Goal: Task Accomplishment & Management: Manage account settings

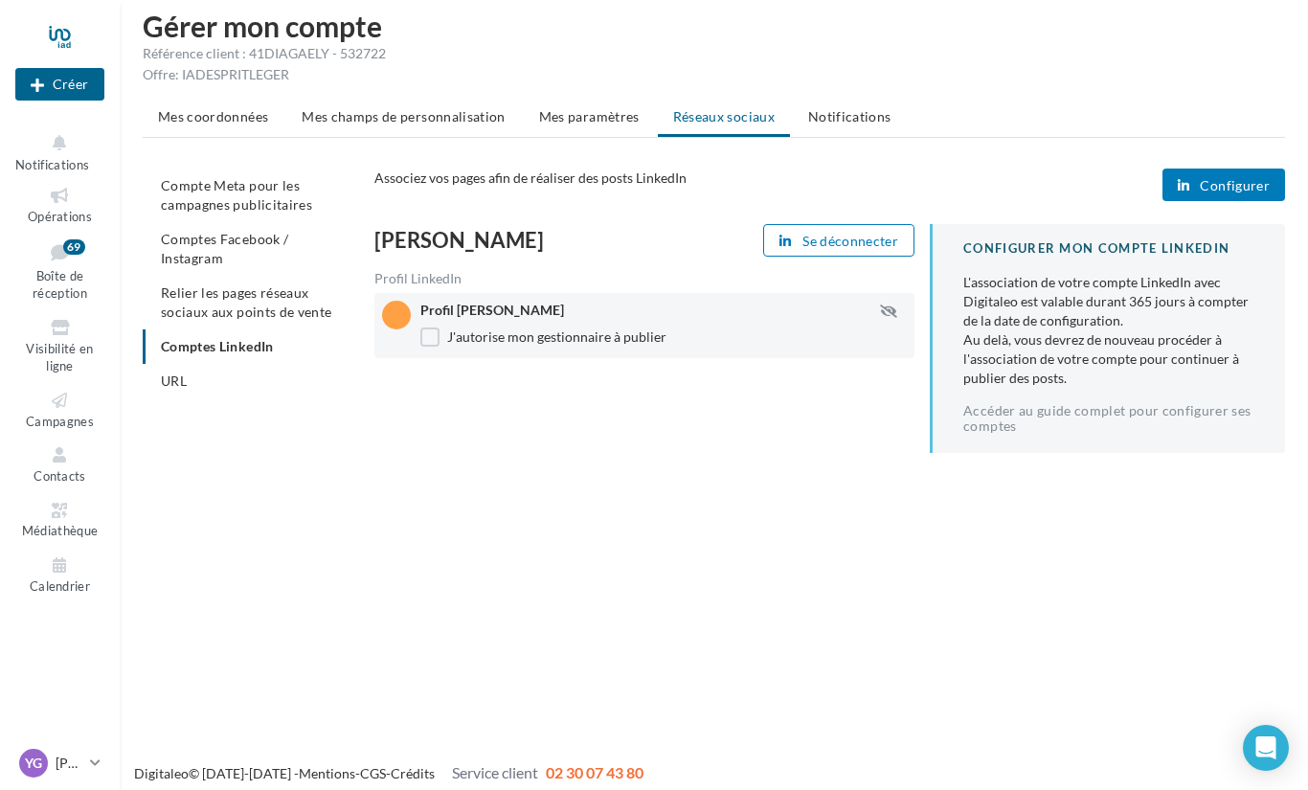
scroll to position [18, 0]
click at [1234, 192] on span "Configurer" at bounding box center [1235, 186] width 70 height 15
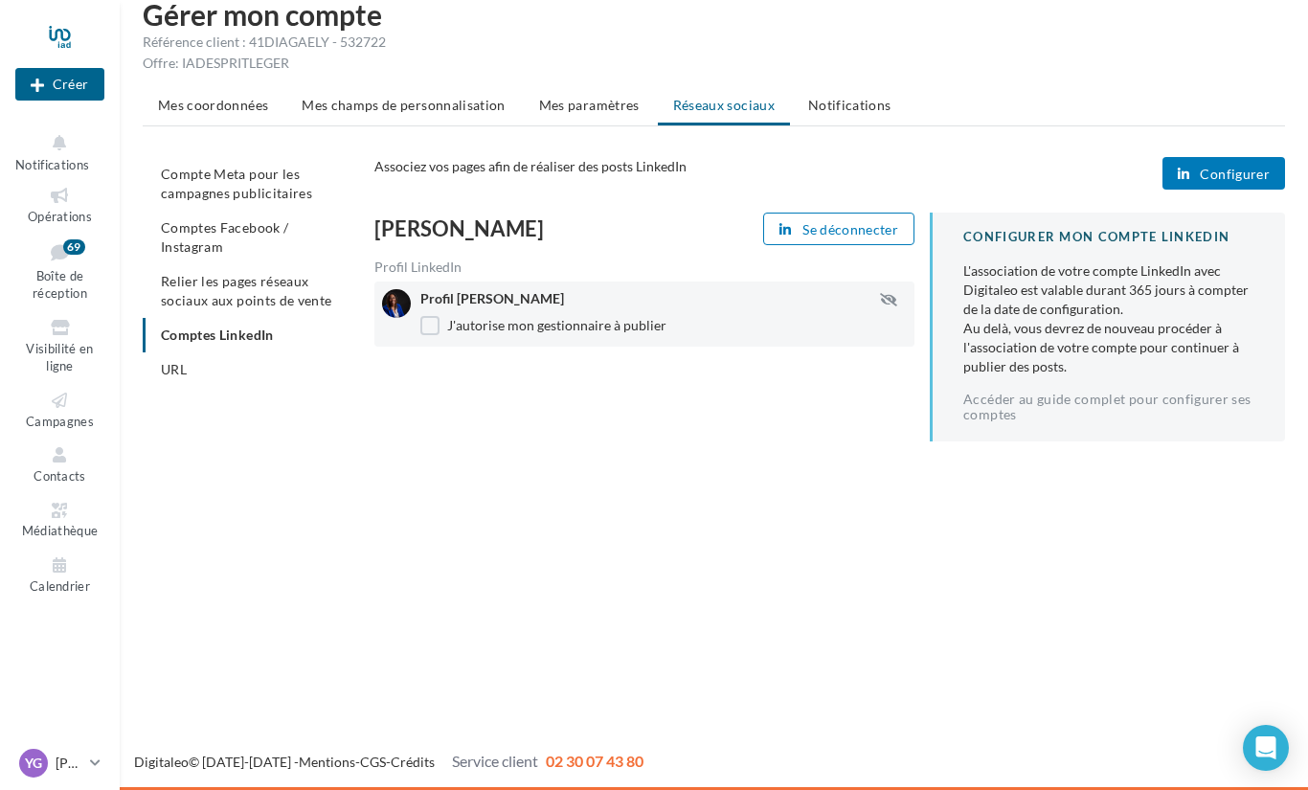
click at [1221, 178] on span "Configurer" at bounding box center [1235, 174] width 70 height 15
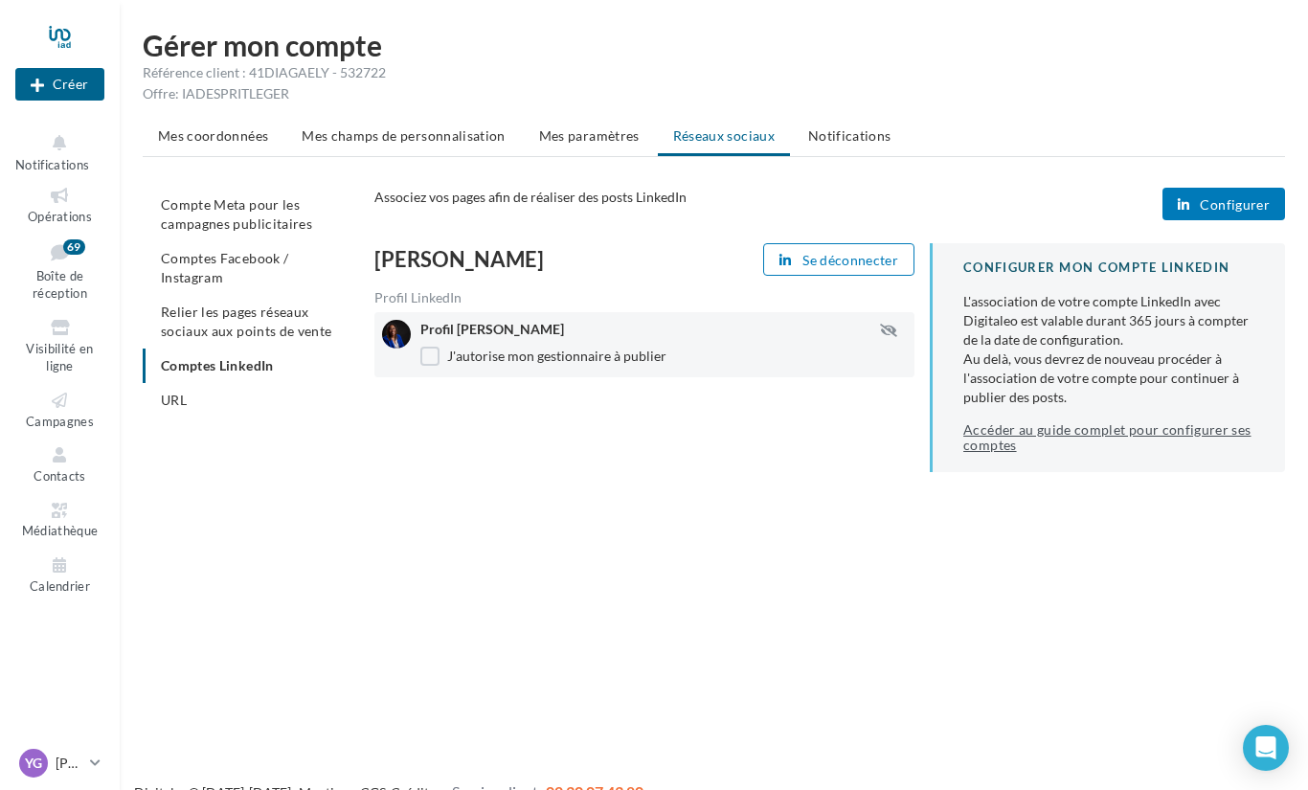
click at [1036, 441] on link "Accéder au guide complet pour configurer ses comptes" at bounding box center [1108, 437] width 291 height 31
click at [810, 342] on div "Profil Yasmina GAËL J'autorise mon gestionnaire à publier" at bounding box center [671, 345] width 502 height 50
click at [892, 335] on icon "button" at bounding box center [888, 330] width 17 height 13
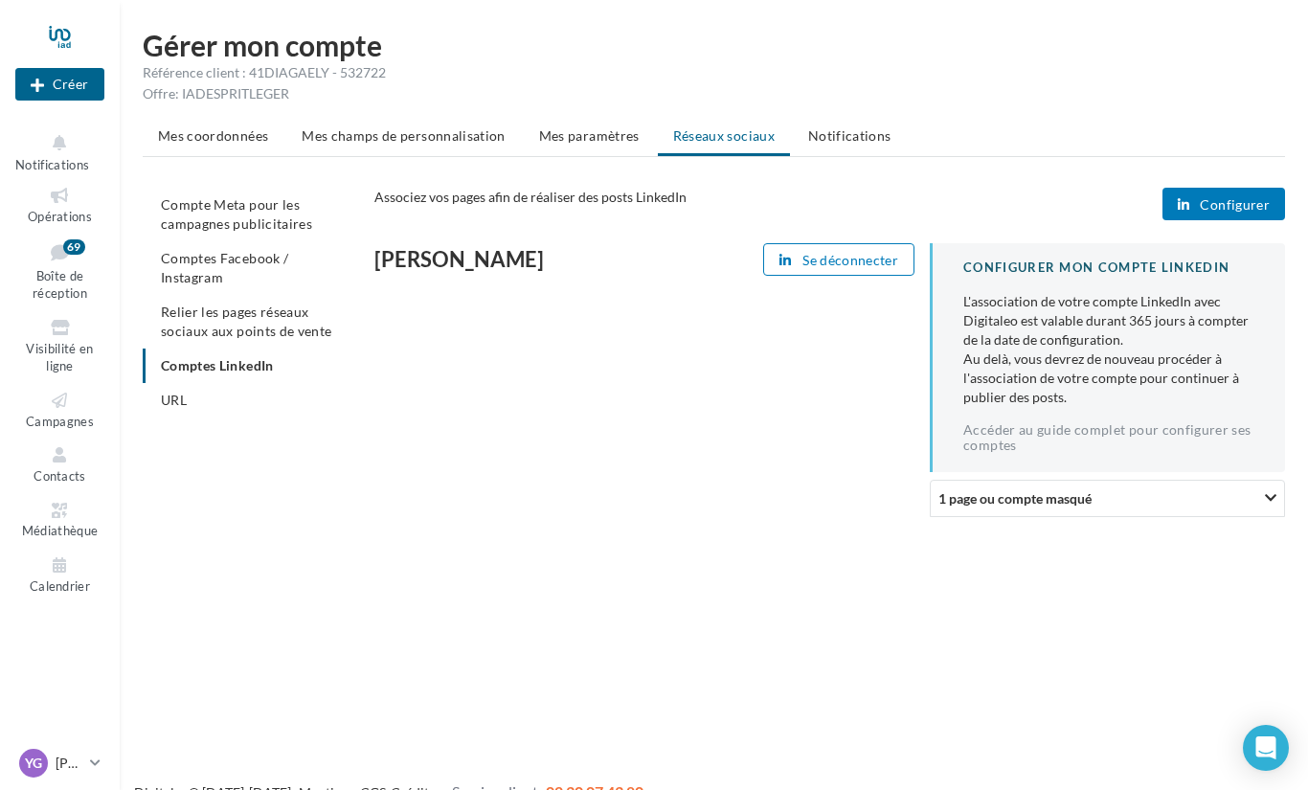
click at [1269, 499] on div at bounding box center [1270, 498] width 11 height 10
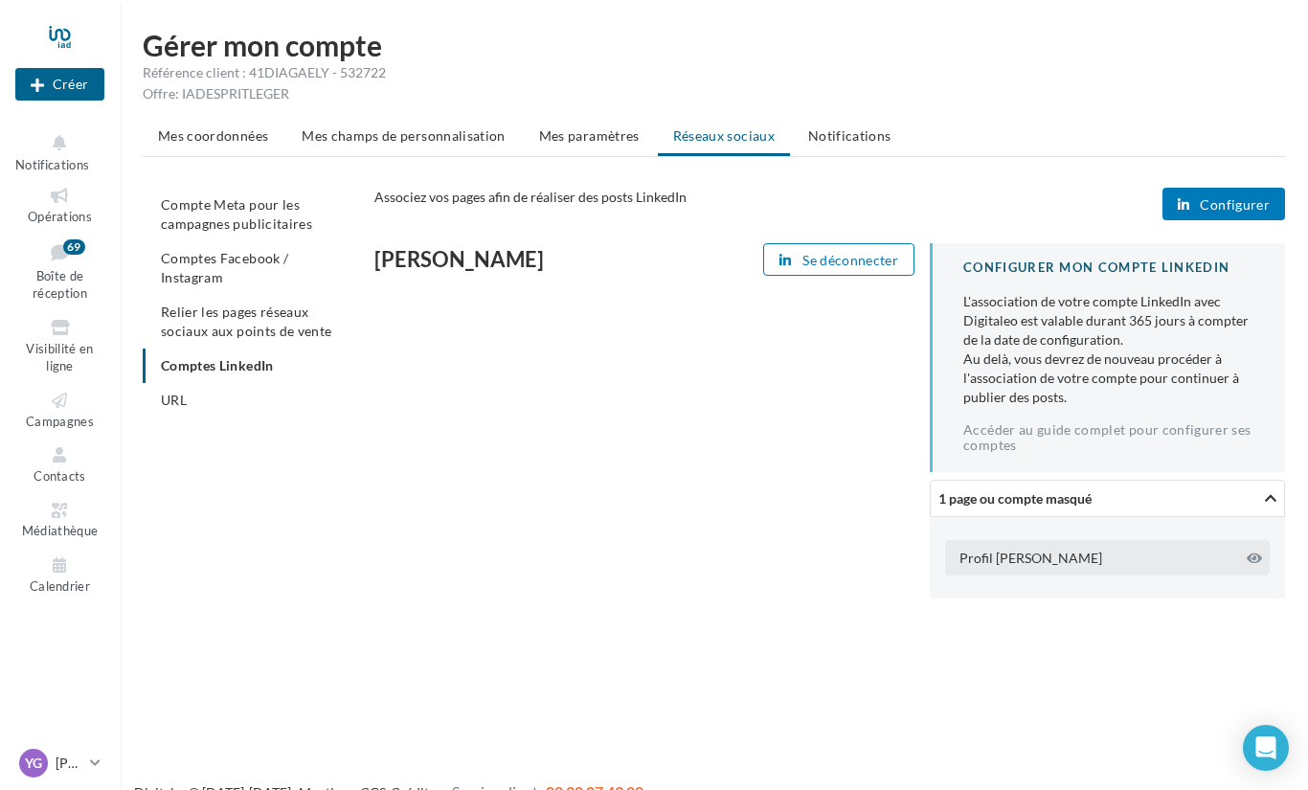
click at [1260, 558] on icon at bounding box center [1253, 557] width 15 height 13
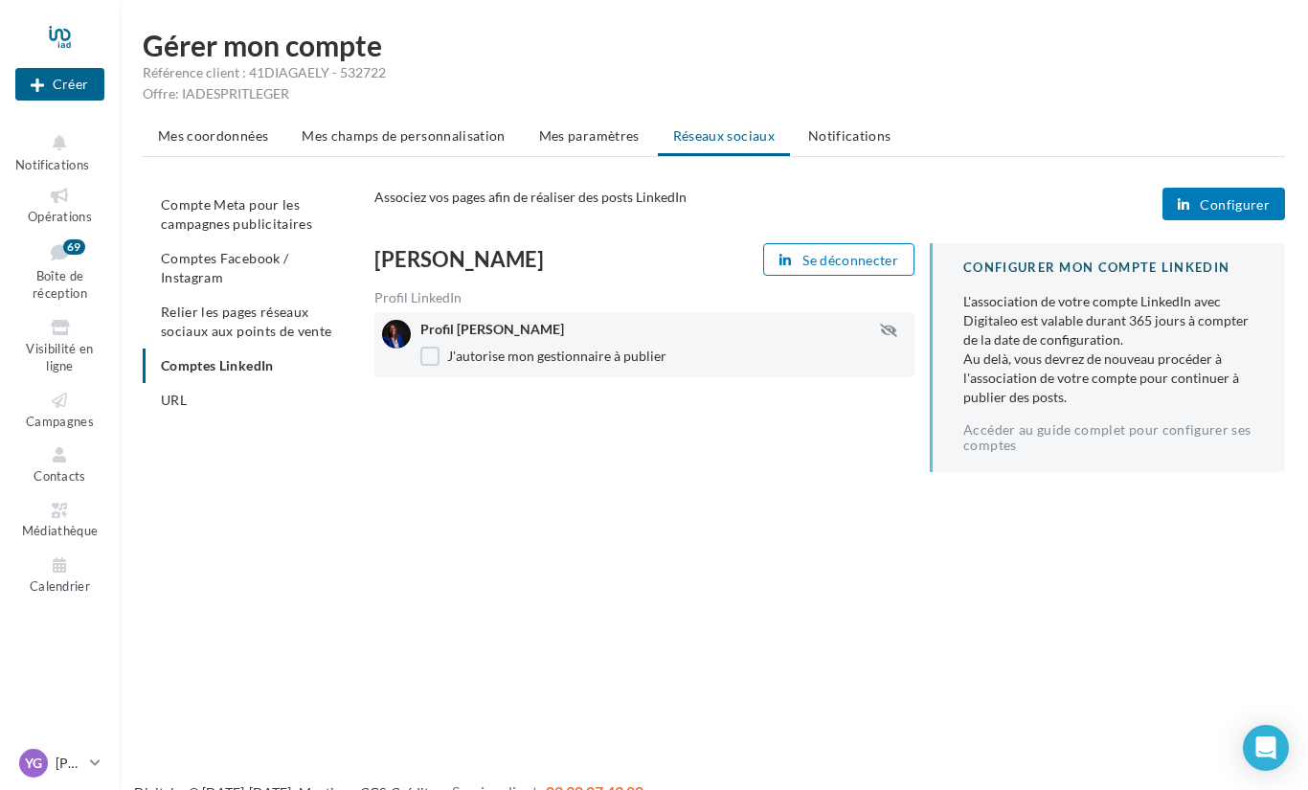
scroll to position [1, 0]
click at [264, 308] on span "Relier les pages réseaux sociaux aux points de vente" at bounding box center [246, 320] width 170 height 35
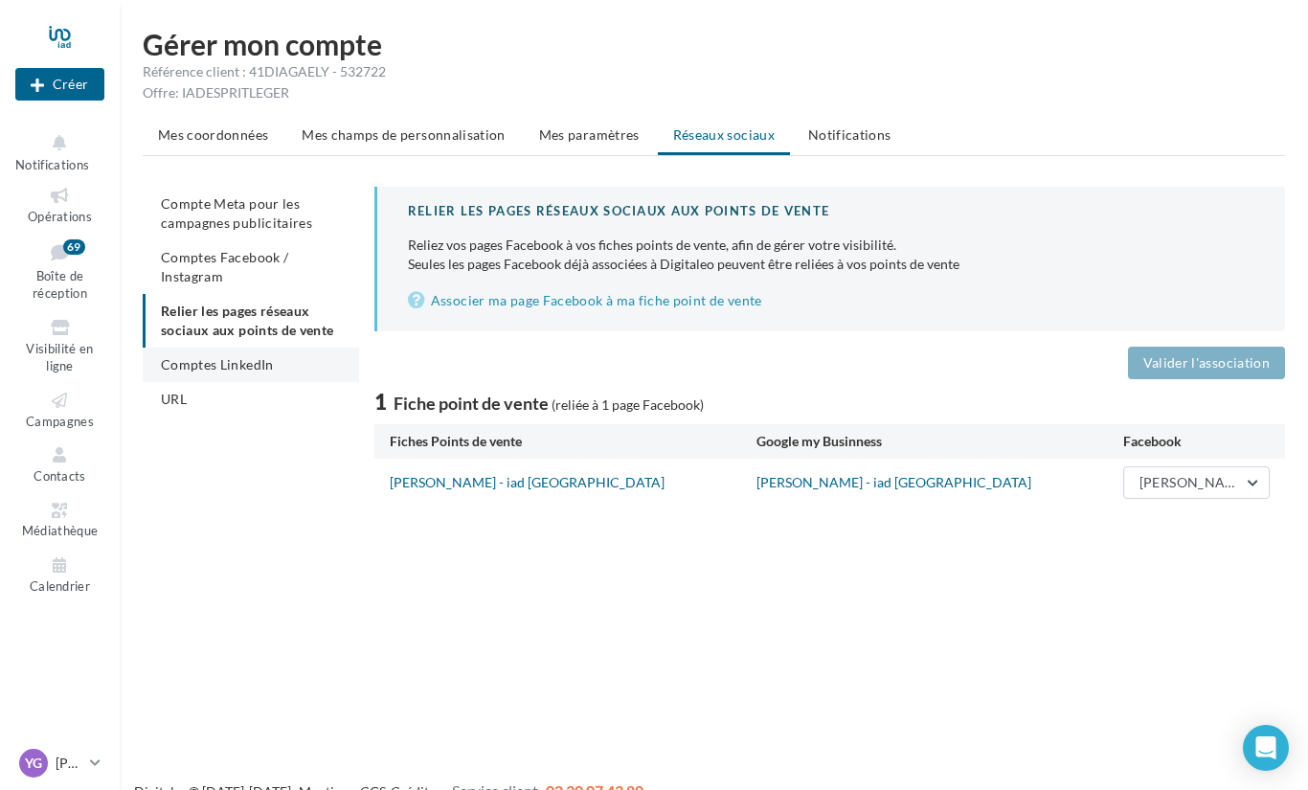
click at [250, 366] on span "Comptes LinkedIn" at bounding box center [217, 364] width 113 height 16
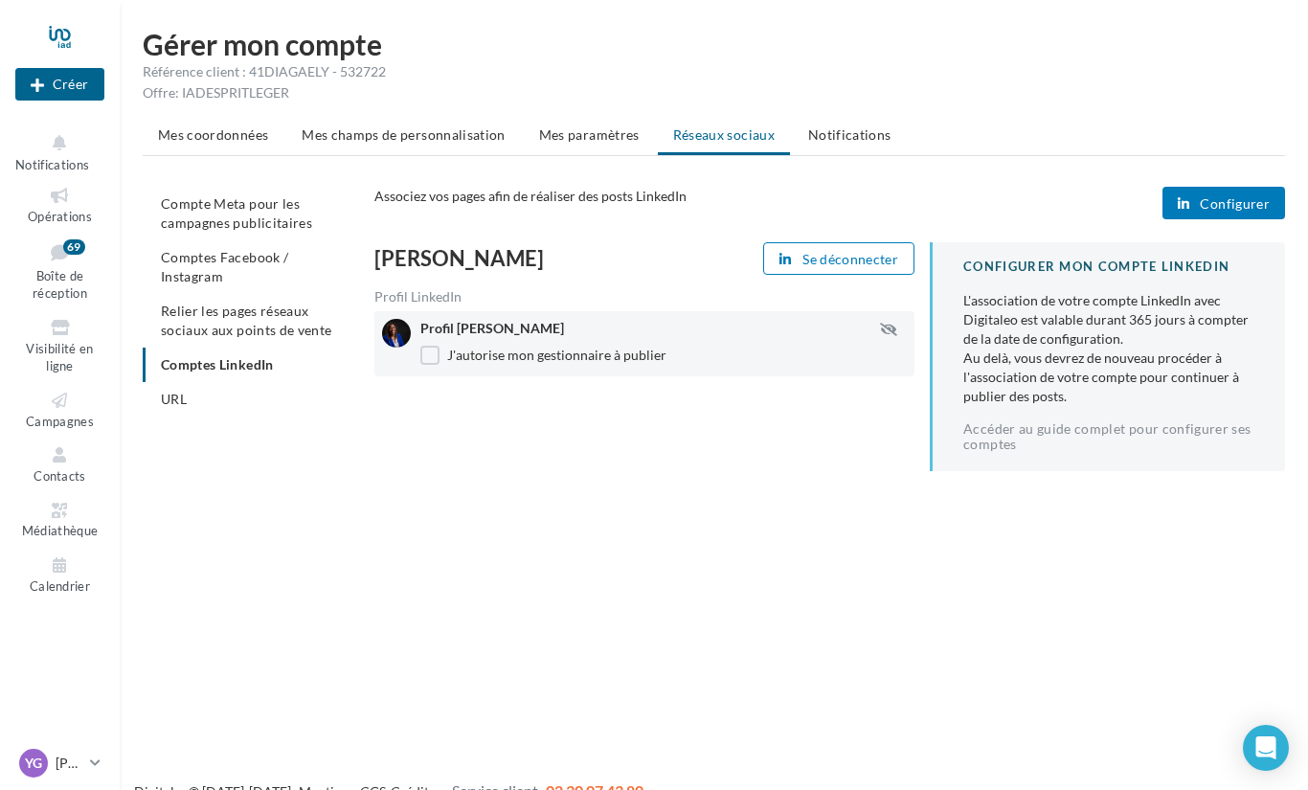
scroll to position [31, 0]
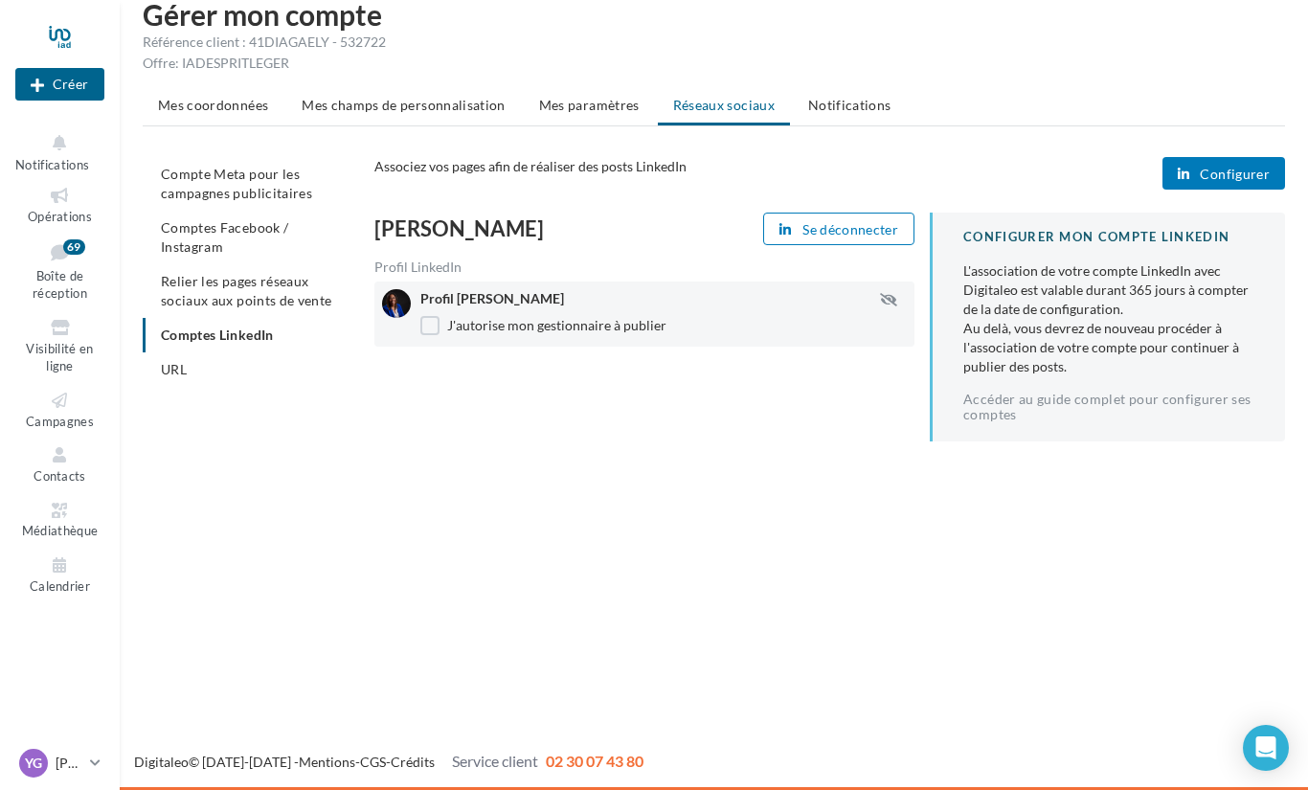
click at [1228, 181] on span "Configurer" at bounding box center [1235, 174] width 70 height 15
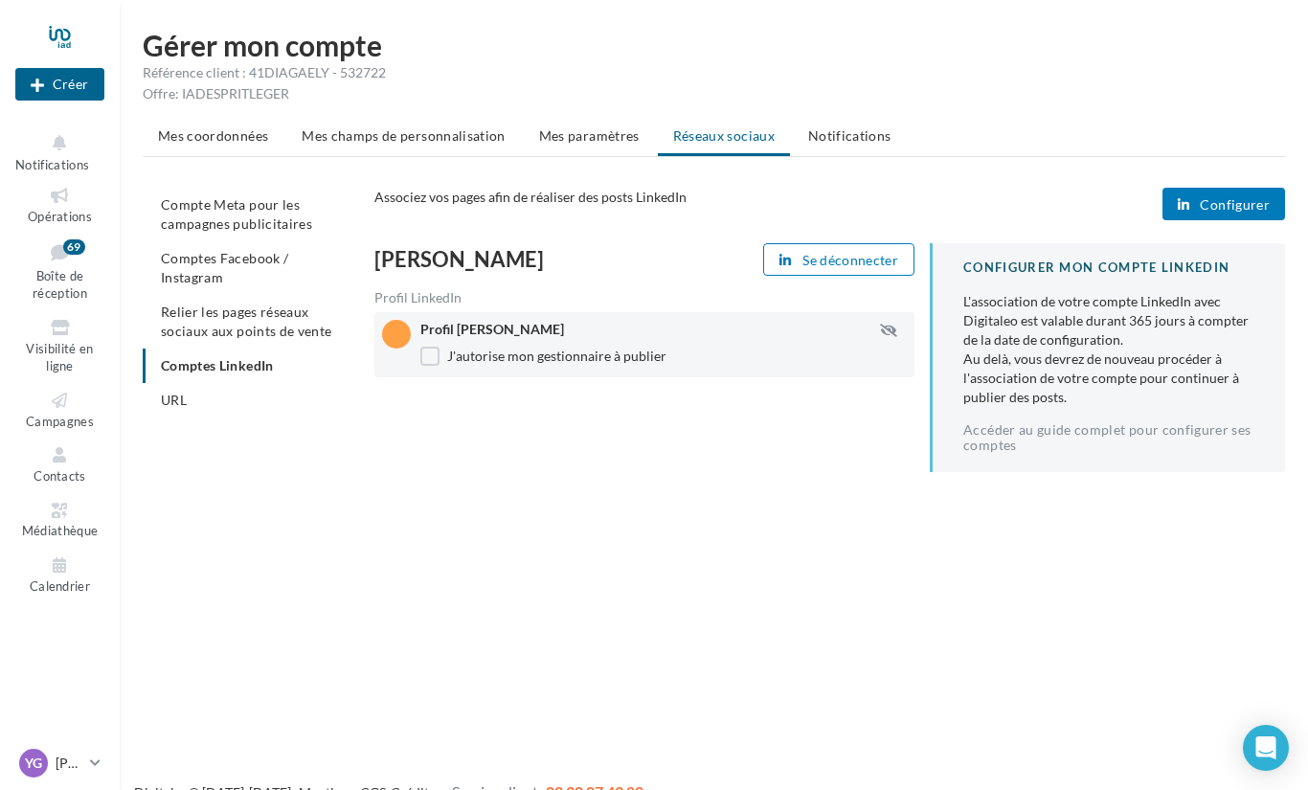
scroll to position [31, 0]
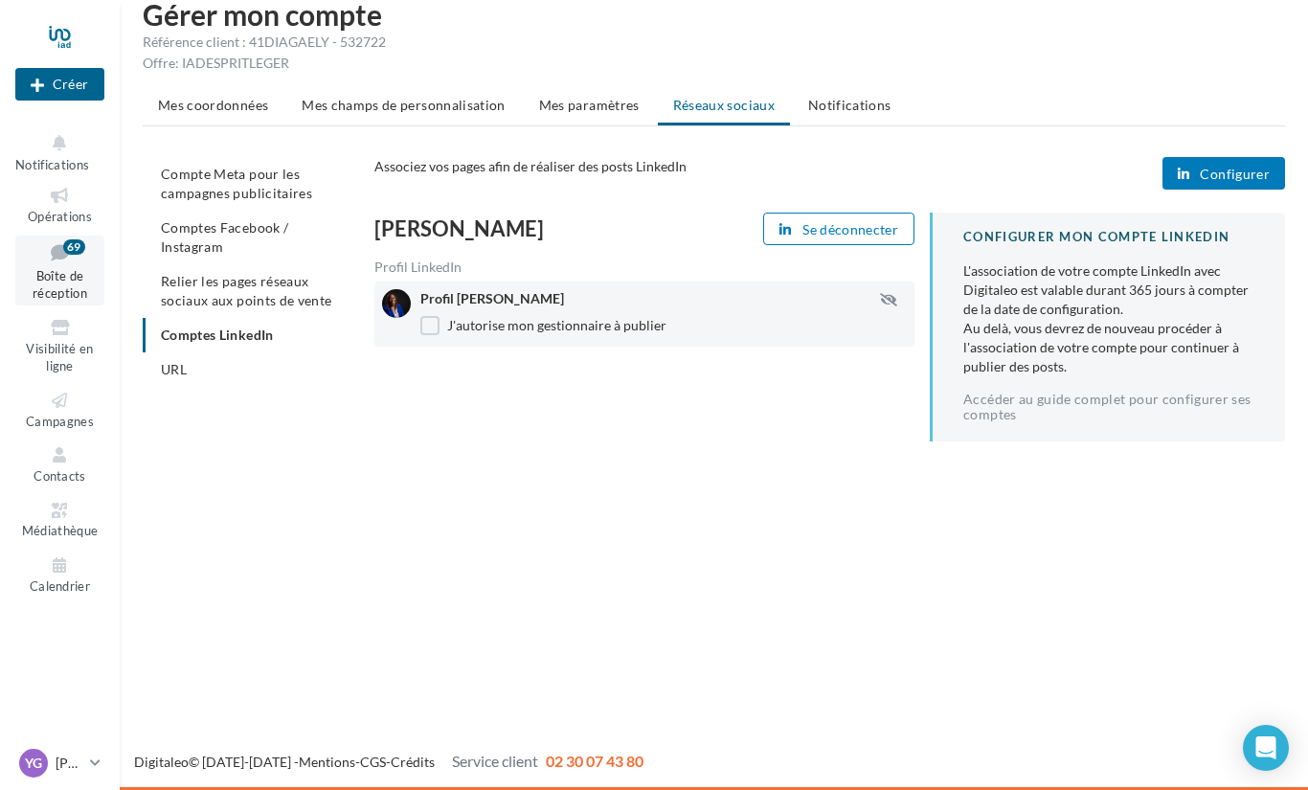
click at [72, 246] on div "69" at bounding box center [74, 246] width 22 height 15
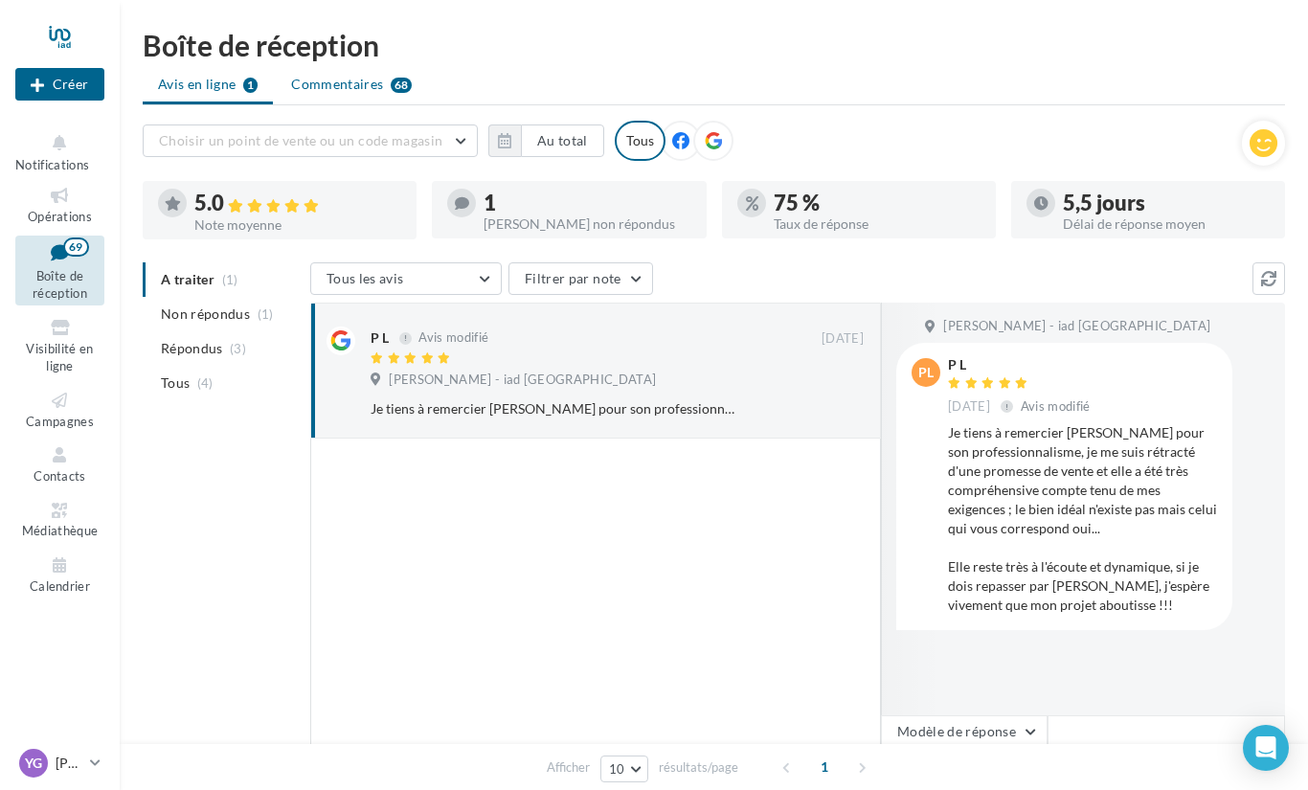
click at [369, 91] on span "Commentaires" at bounding box center [337, 84] width 92 height 19
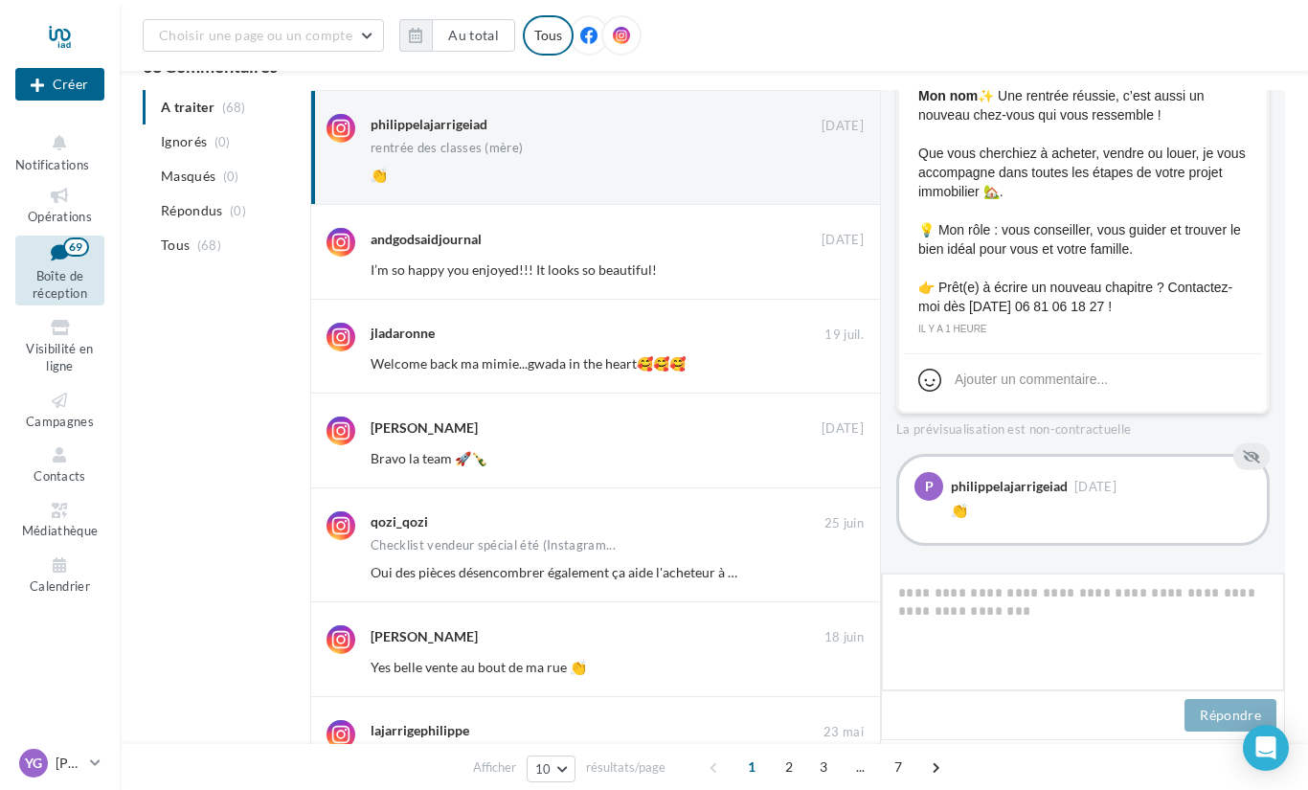
scroll to position [619, 0]
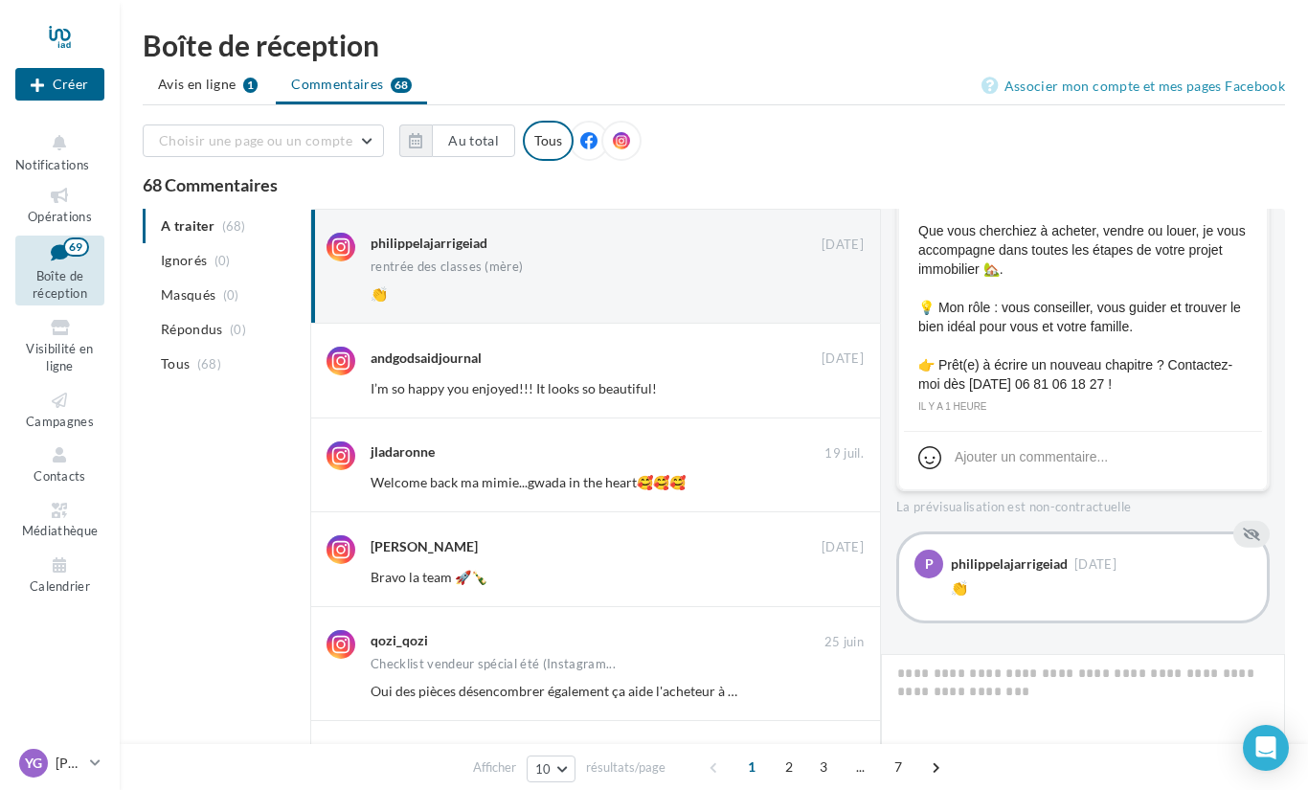
click at [225, 229] on ul "A traiter (68) Ignorés (0) [GEOGRAPHIC_DATA] (0) Répondus (0) Tous (68)" at bounding box center [223, 295] width 160 height 172
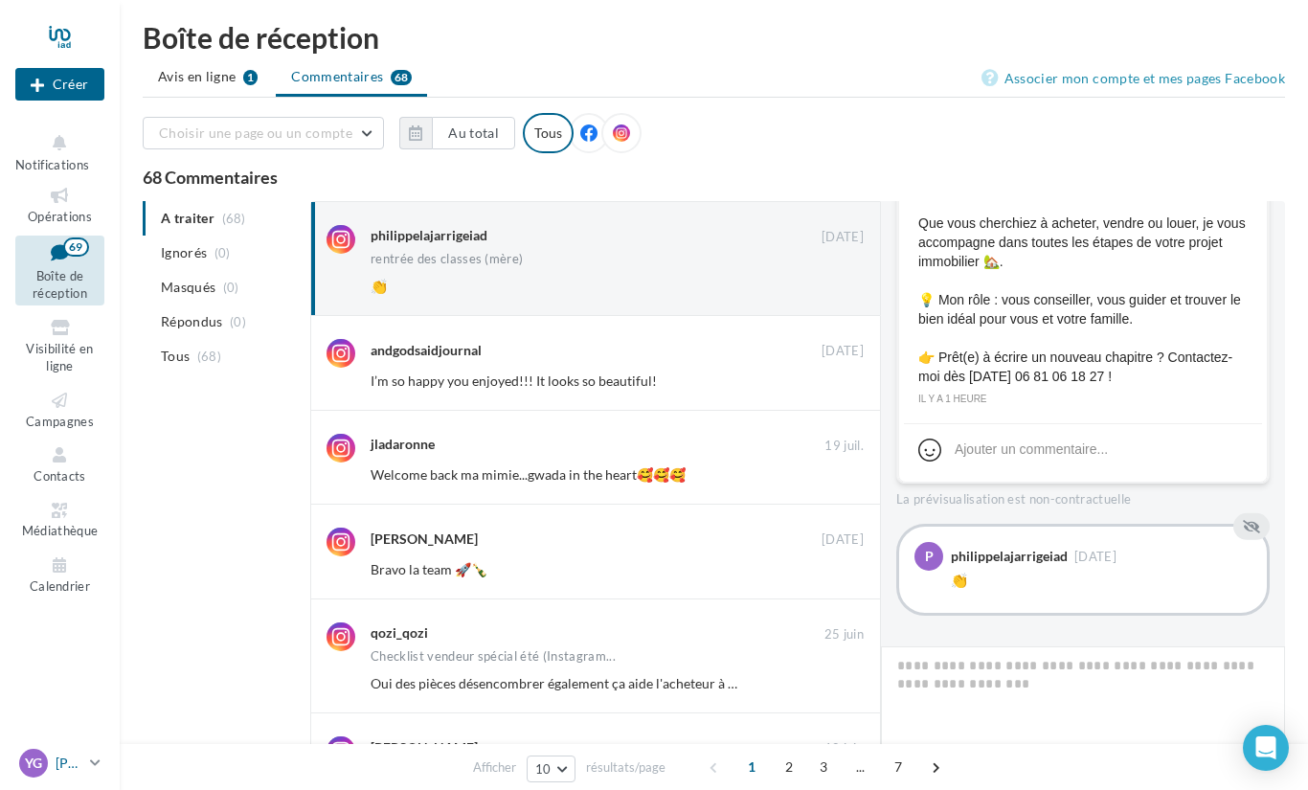
click at [95, 775] on link "YG Yasmina GAËL [EMAIL_ADDRESS][DOMAIN_NAME]" at bounding box center [59, 763] width 89 height 36
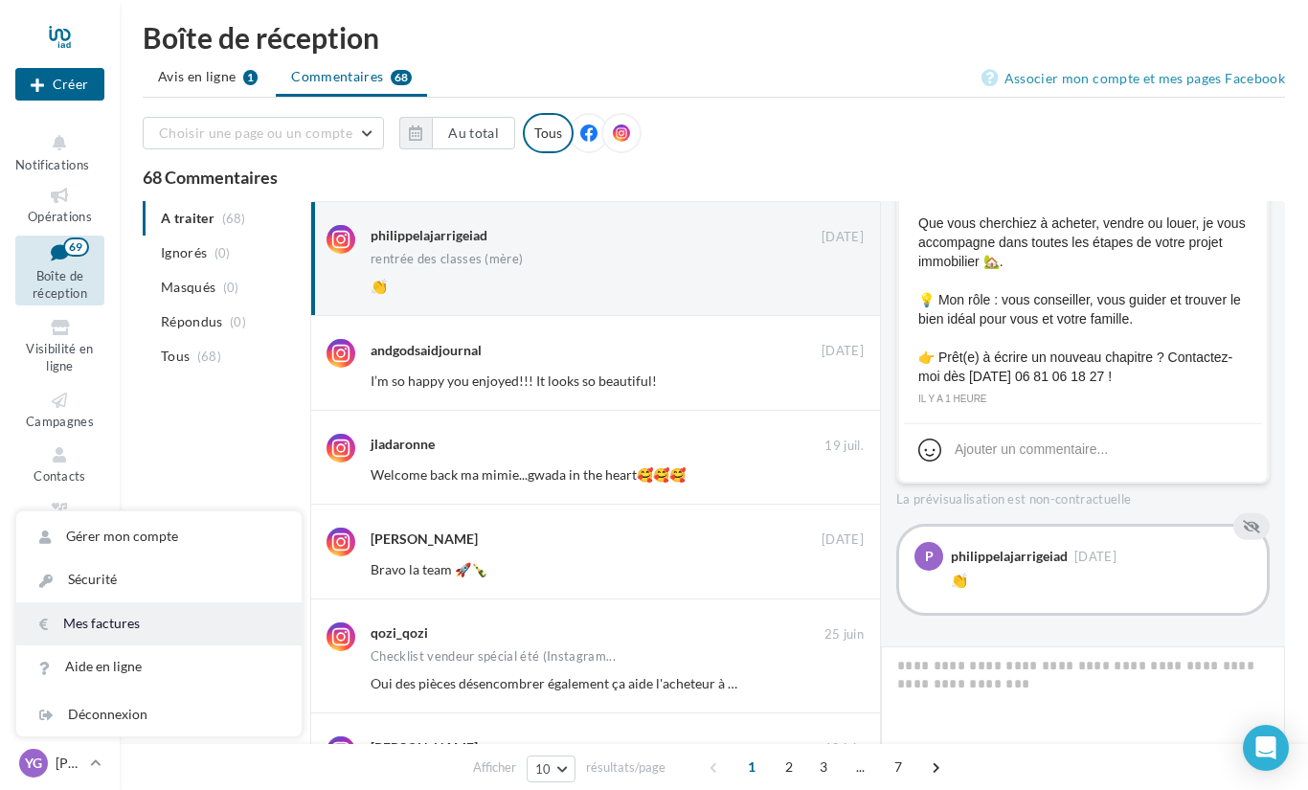
click at [158, 632] on link "Mes factures" at bounding box center [158, 623] width 285 height 43
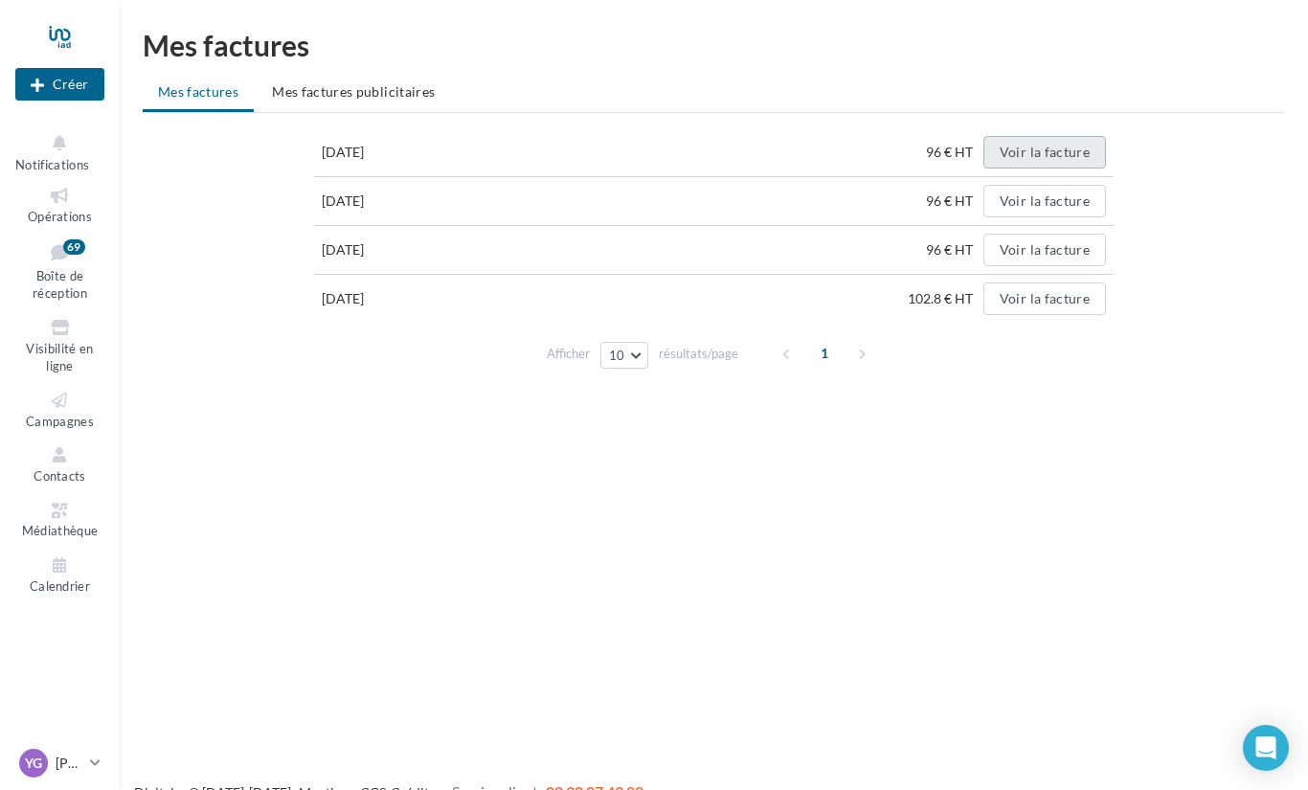
click at [1063, 155] on button "Voir la facture" at bounding box center [1044, 152] width 123 height 33
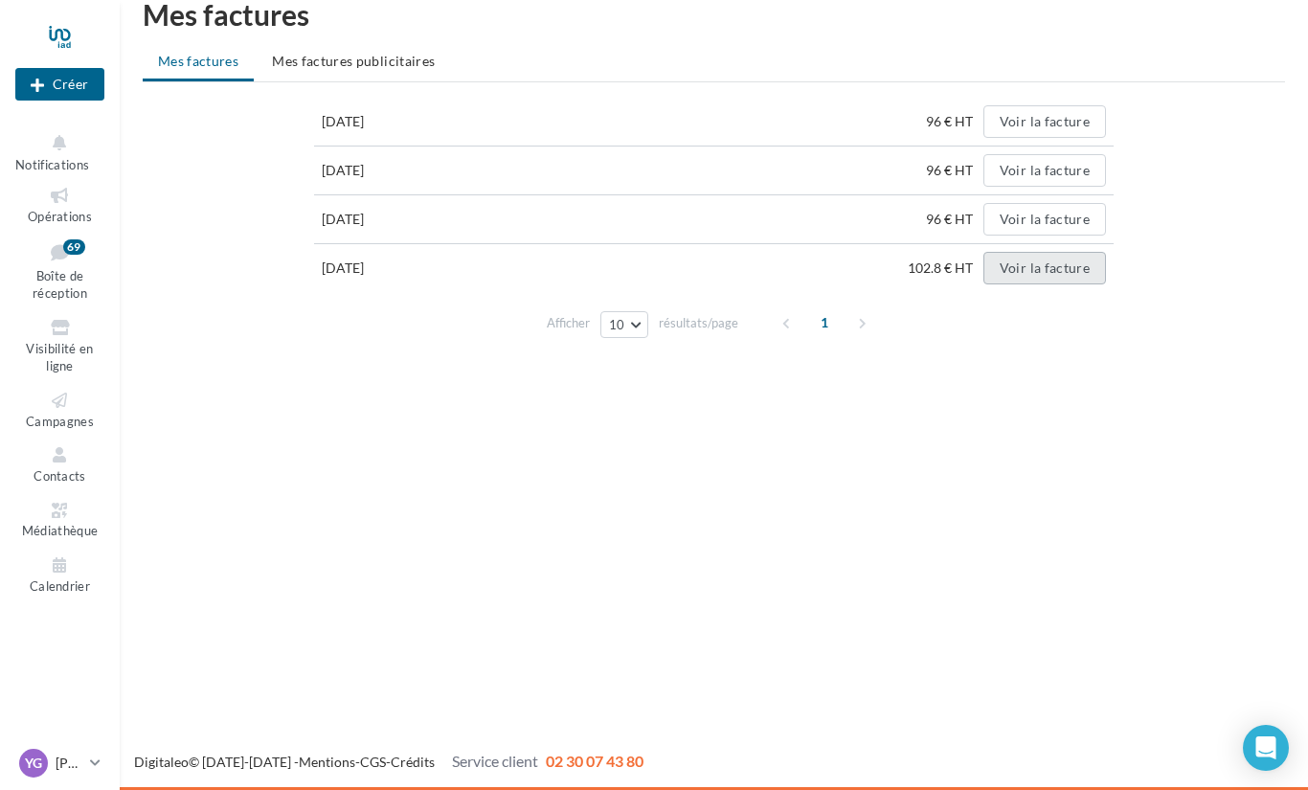
click at [1063, 273] on button "Voir la facture" at bounding box center [1044, 268] width 123 height 33
click at [104, 81] on div "Nouvelle campagne" at bounding box center [59, 84] width 89 height 33
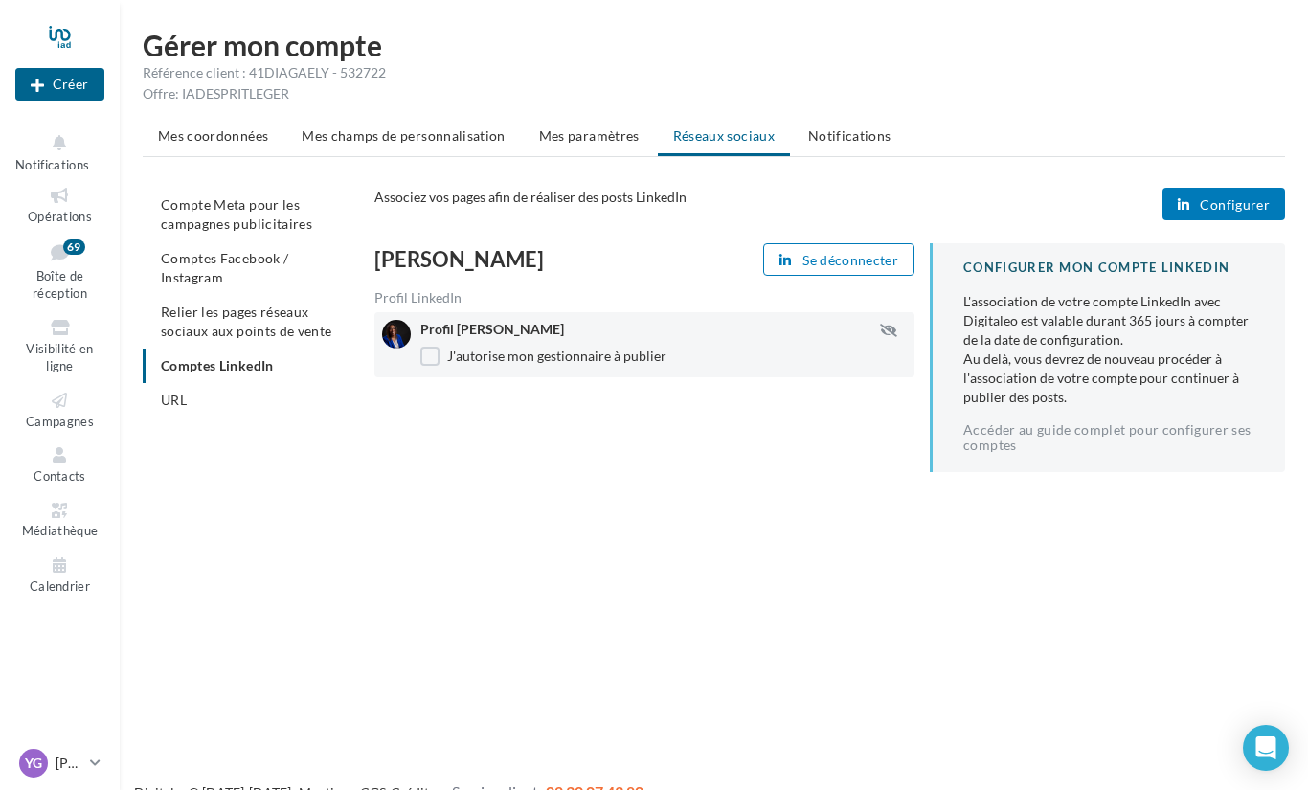
click at [1226, 195] on button "Configurer" at bounding box center [1223, 204] width 123 height 33
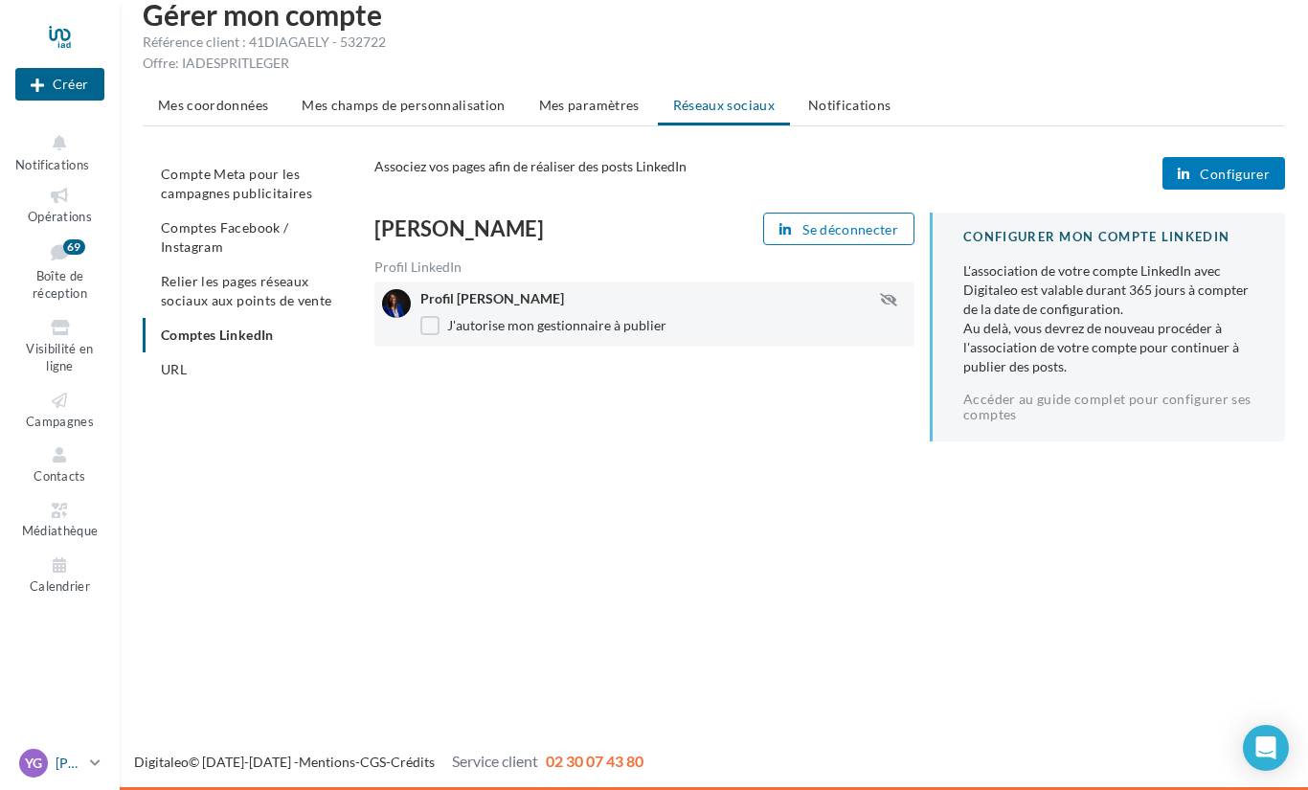
click at [56, 764] on p "[PERSON_NAME]" at bounding box center [69, 762] width 27 height 19
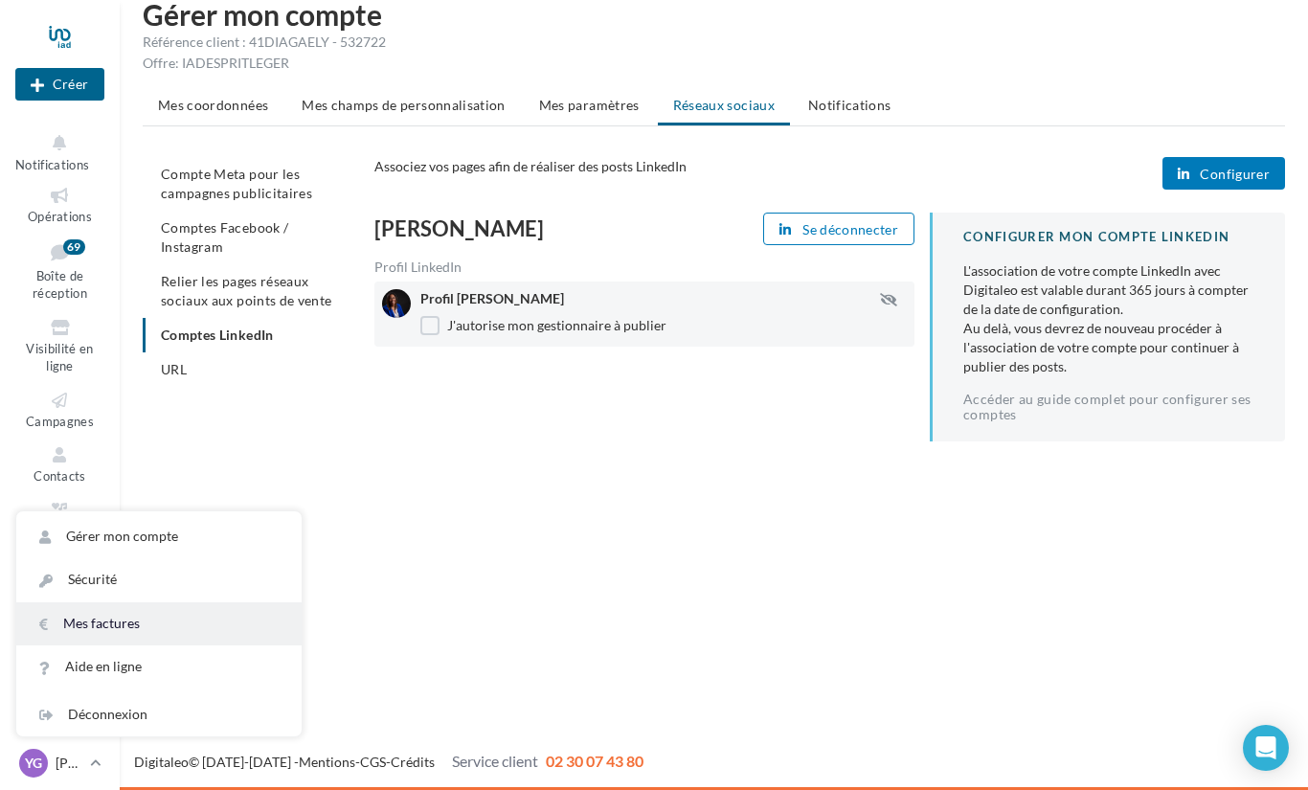
click at [179, 628] on link "Mes factures" at bounding box center [158, 623] width 285 height 43
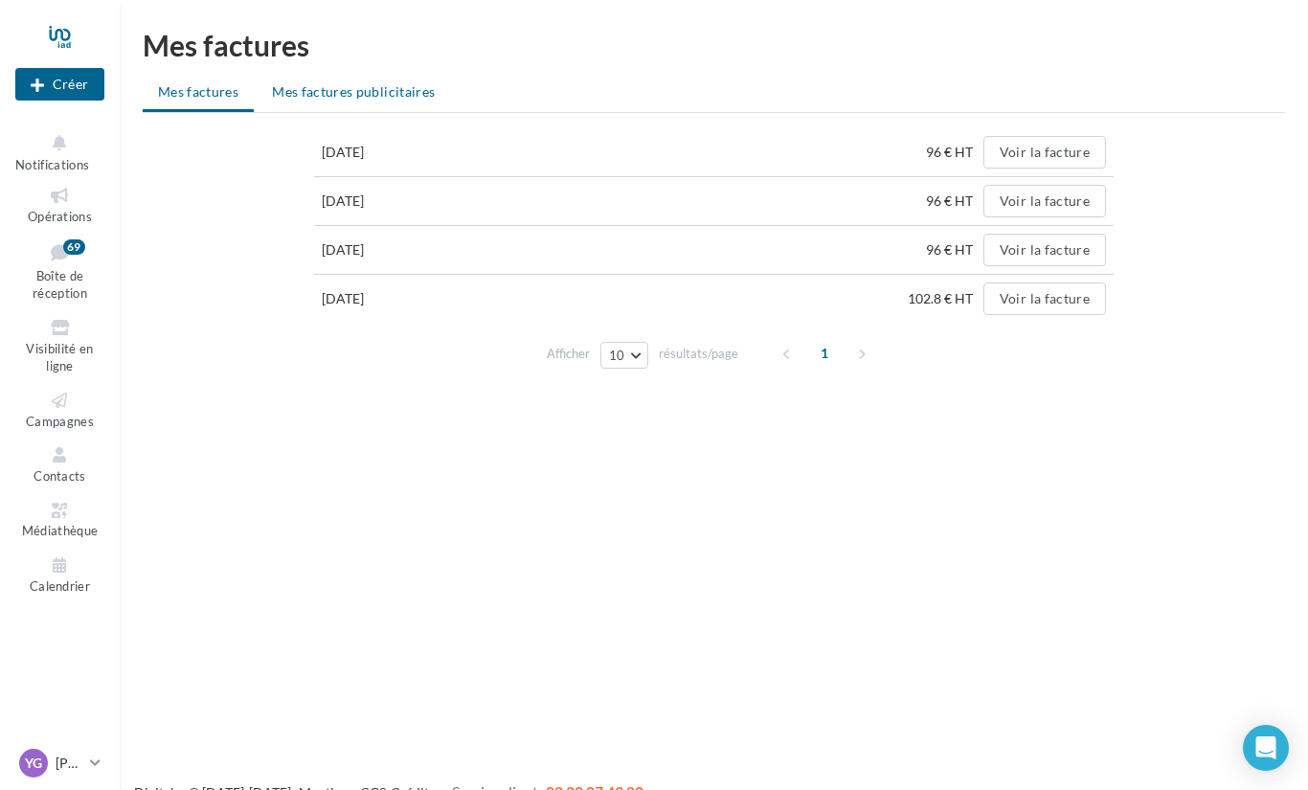
click at [370, 81] on li "Mes factures publicitaires" at bounding box center [353, 92] width 193 height 34
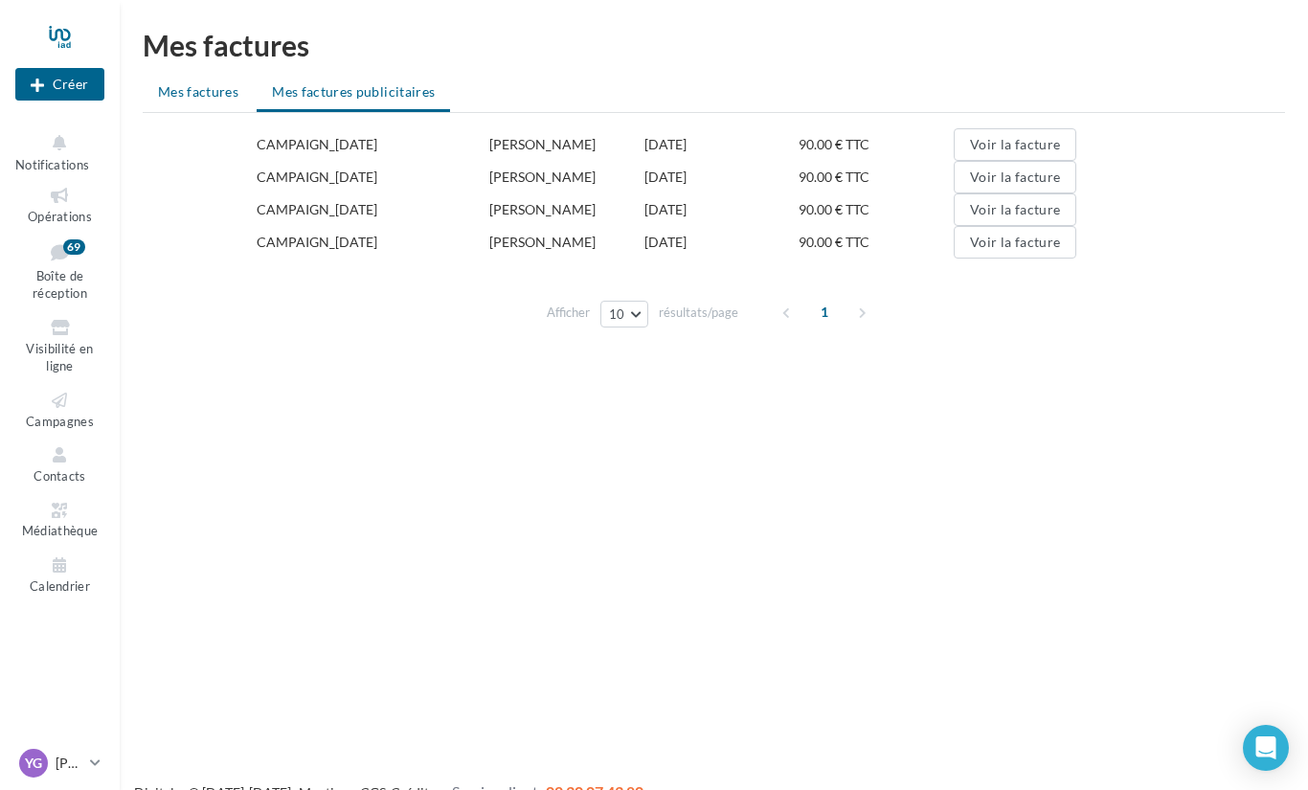
click at [196, 87] on span "Mes factures" at bounding box center [198, 91] width 80 height 16
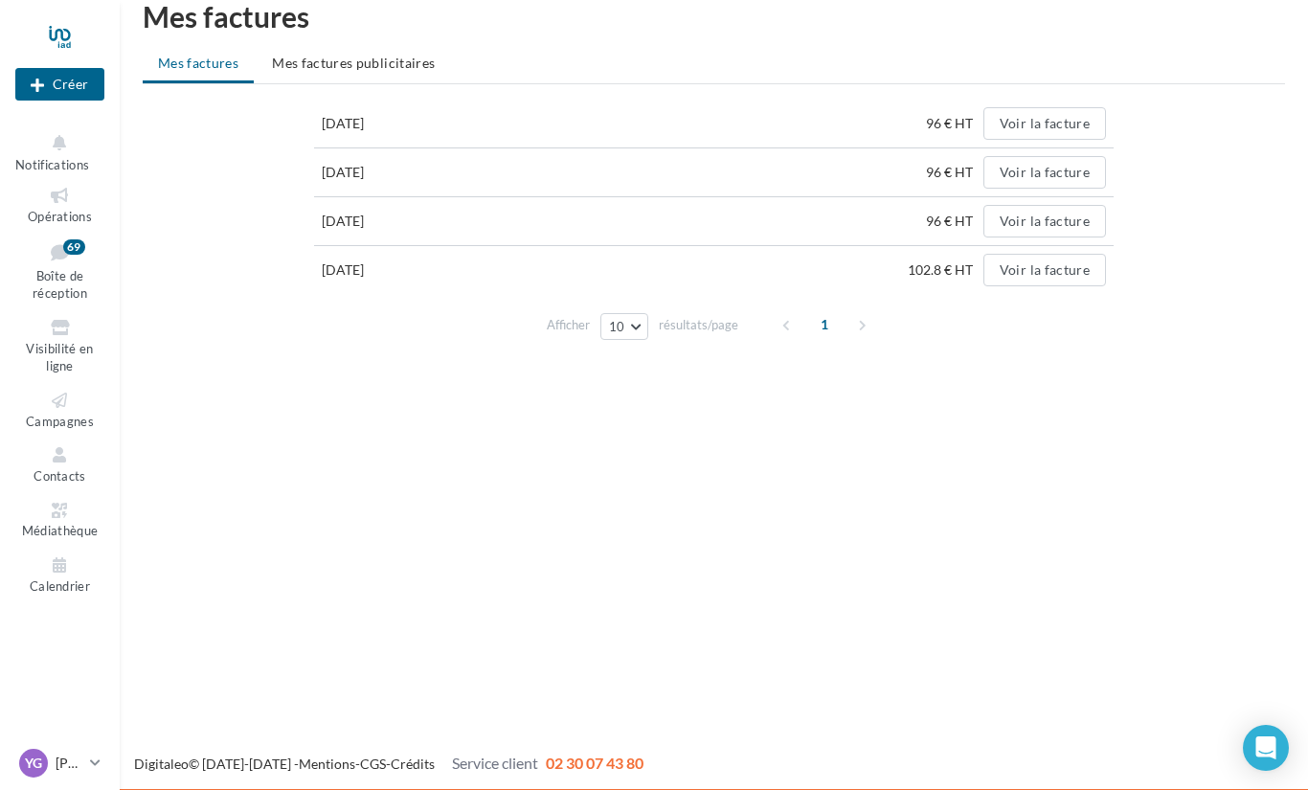
scroll to position [31, 0]
